Goal: Task Accomplishment & Management: Use online tool/utility

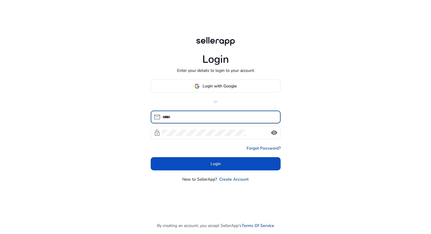
type input "**********"
click at [197, 115] on input "**********" at bounding box center [218, 117] width 113 height 6
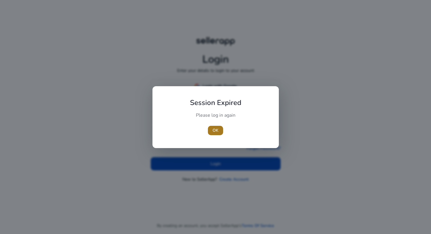
drag, startPoint x: 218, startPoint y: 125, endPoint x: 218, endPoint y: 128, distance: 3.5
click at [218, 125] on span "button" at bounding box center [215, 130] width 15 height 14
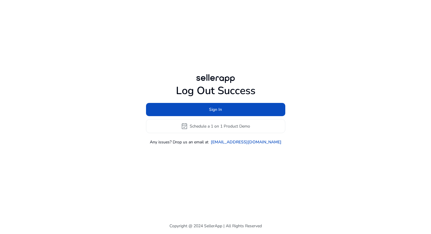
click at [200, 164] on div "Log Out Success Sign In event_available Schedule a 1 on 1 Product Demo Any issu…" at bounding box center [215, 109] width 337 height 218
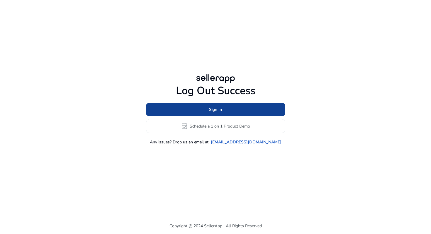
click at [193, 111] on span at bounding box center [215, 110] width 139 height 14
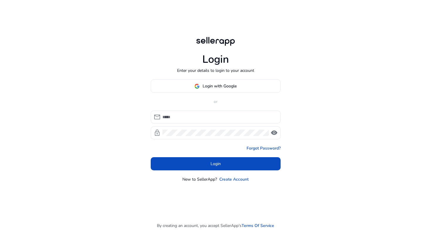
type input "**********"
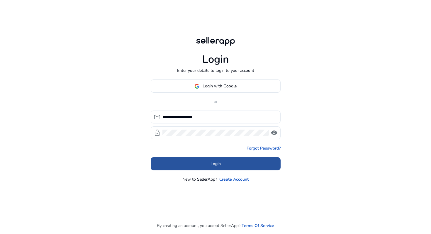
click at [192, 161] on span at bounding box center [216, 164] width 130 height 14
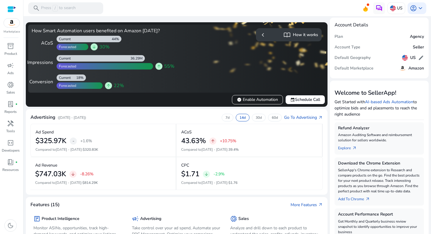
scroll to position [1, 0]
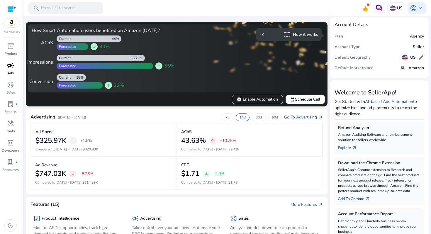
click at [9, 69] on span "campaign" at bounding box center [10, 65] width 7 height 7
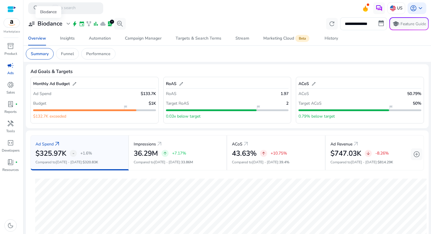
click at [65, 25] on span "expand_more" at bounding box center [68, 23] width 7 height 7
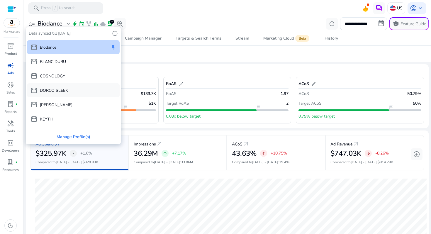
click at [69, 84] on div "storefront DORCO SLEEK" at bounding box center [73, 90] width 93 height 14
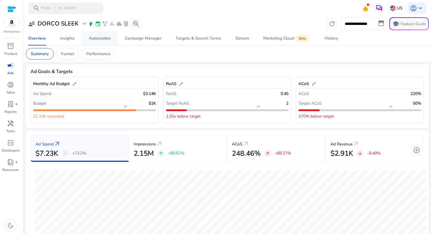
click at [96, 37] on div "Automation" at bounding box center [100, 38] width 22 height 4
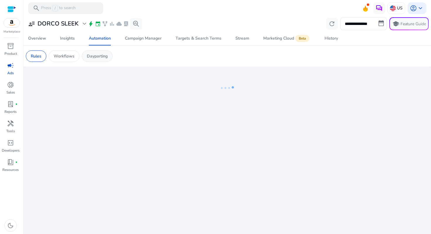
click at [95, 59] on p "Dayparting" at bounding box center [97, 56] width 21 height 6
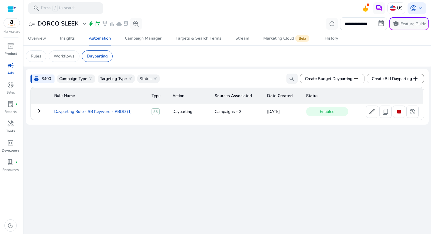
click at [96, 111] on td "Dayparting Rule - SB Keyword - PBDD (1)" at bounding box center [99, 111] width 98 height 15
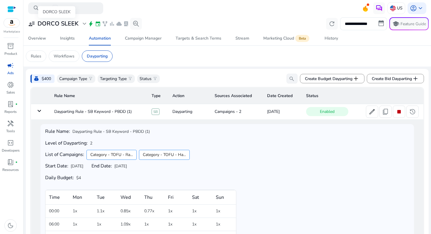
click at [77, 22] on h3 "DORCO SLEEK" at bounding box center [58, 23] width 41 height 7
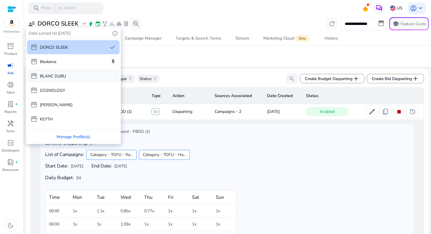
click at [70, 80] on div "storefront BLANC DUBU" at bounding box center [73, 76] width 93 height 14
